Goal: Contribute content

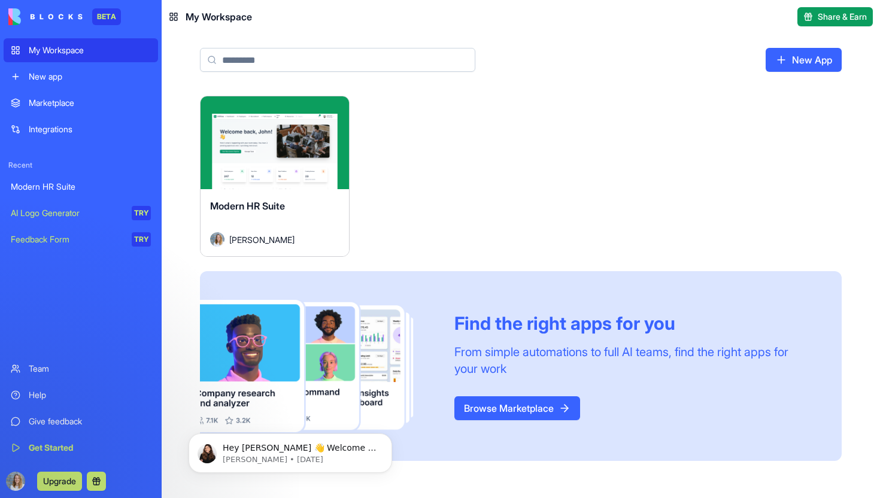
click at [92, 114] on link "Marketplace" at bounding box center [81, 103] width 154 height 24
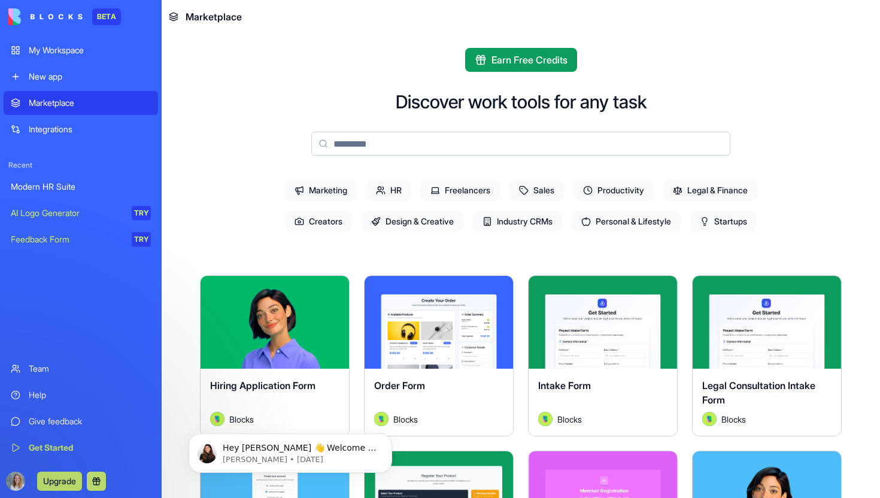
click at [737, 221] on span "Startups" at bounding box center [723, 222] width 66 height 22
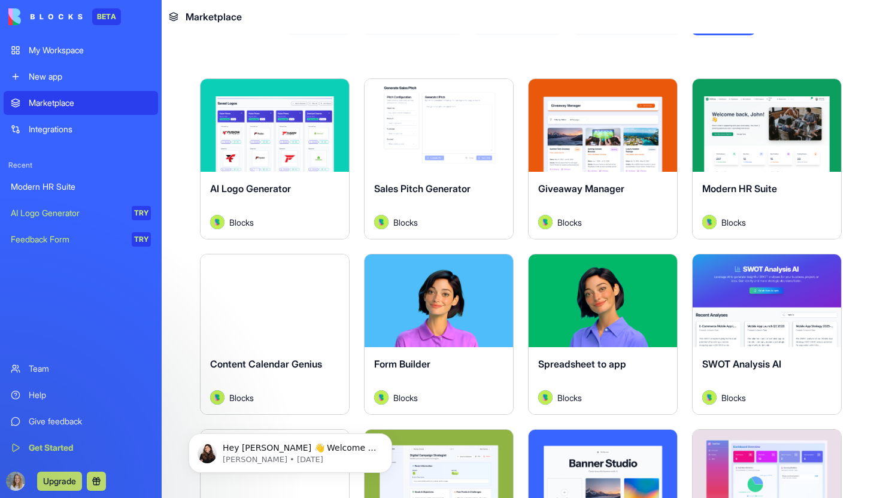
scroll to position [237, 0]
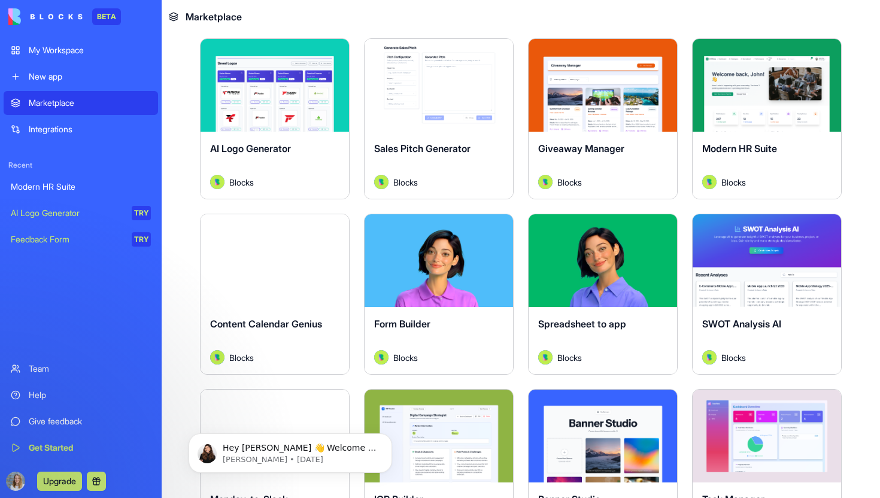
click at [777, 172] on div "Modern HR Suite" at bounding box center [766, 158] width 129 height 34
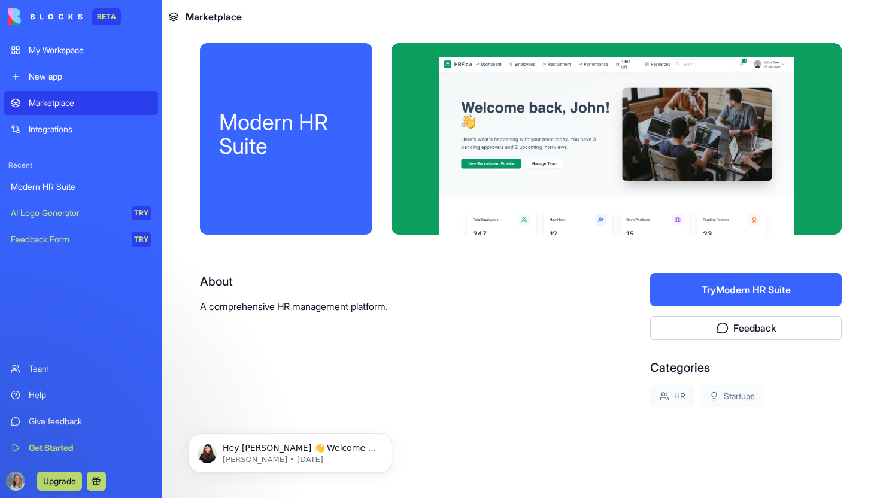
scroll to position [5, 0]
click at [84, 77] on div "New app" at bounding box center [90, 77] width 122 height 12
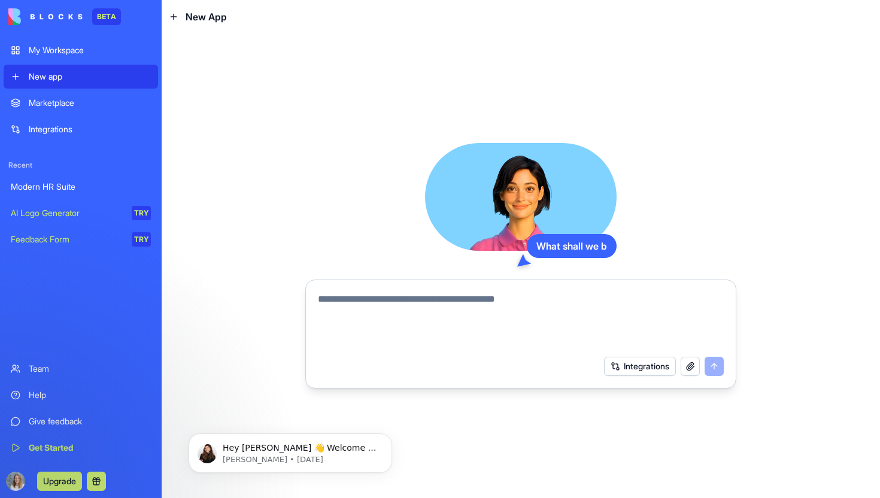
click at [384, 296] on textarea at bounding box center [521, 320] width 406 height 57
